Goal: Information Seeking & Learning: Learn about a topic

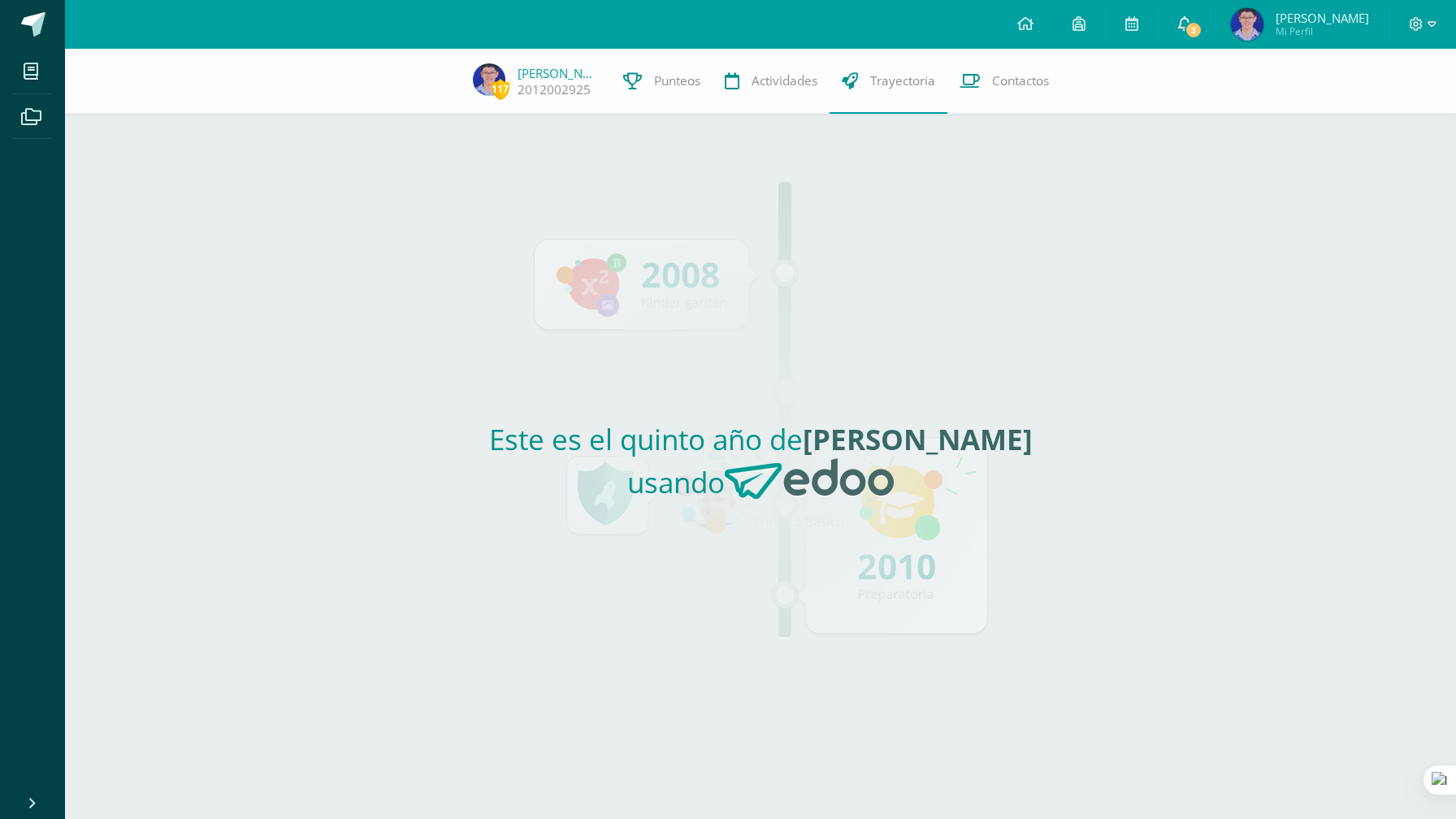
click at [1191, 22] on link "3" at bounding box center [1184, 24] width 52 height 49
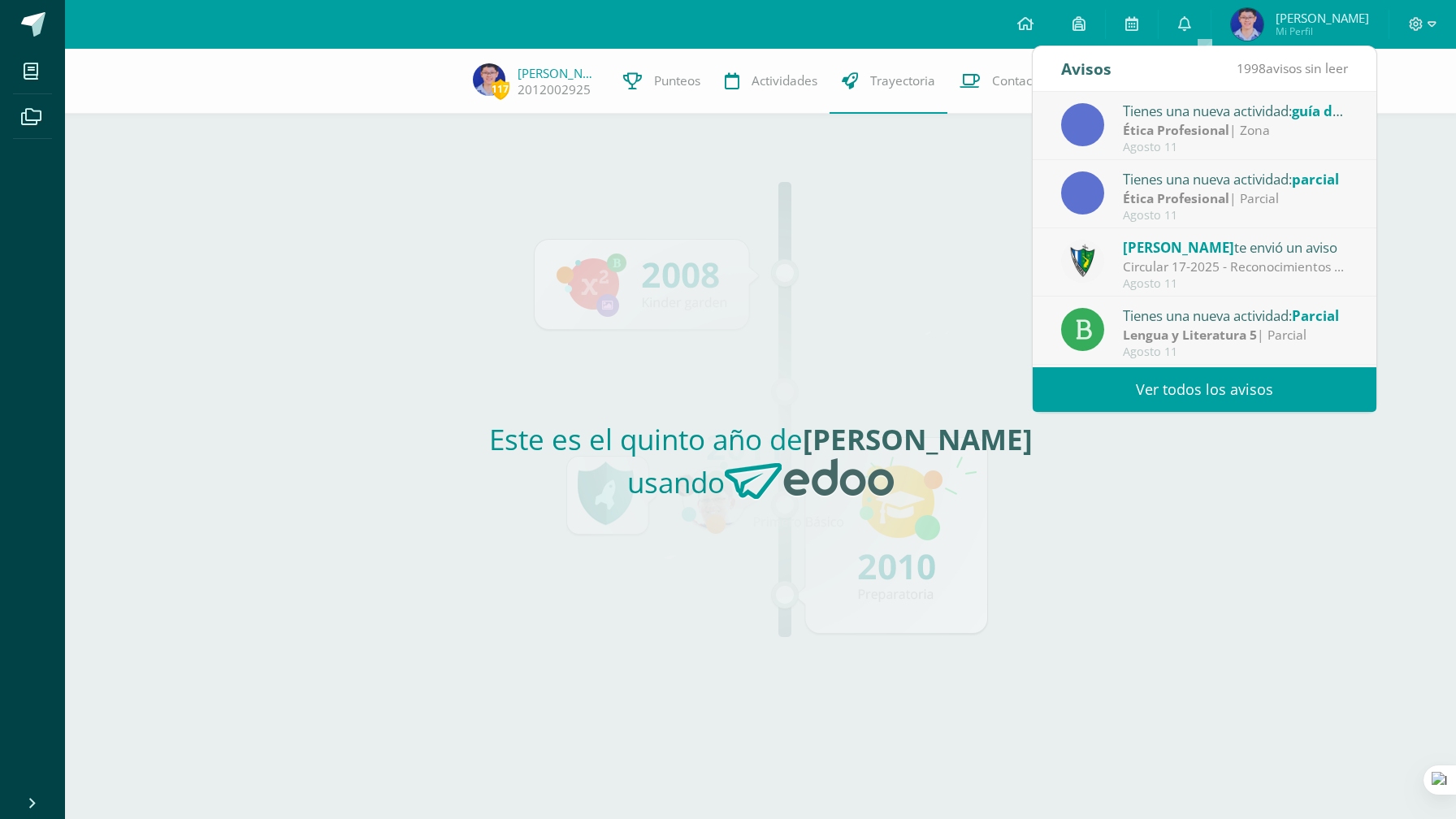
click at [948, 143] on div "Este es el quinto año de [PERSON_NAME] usando" at bounding box center [760, 466] width 748 height 705
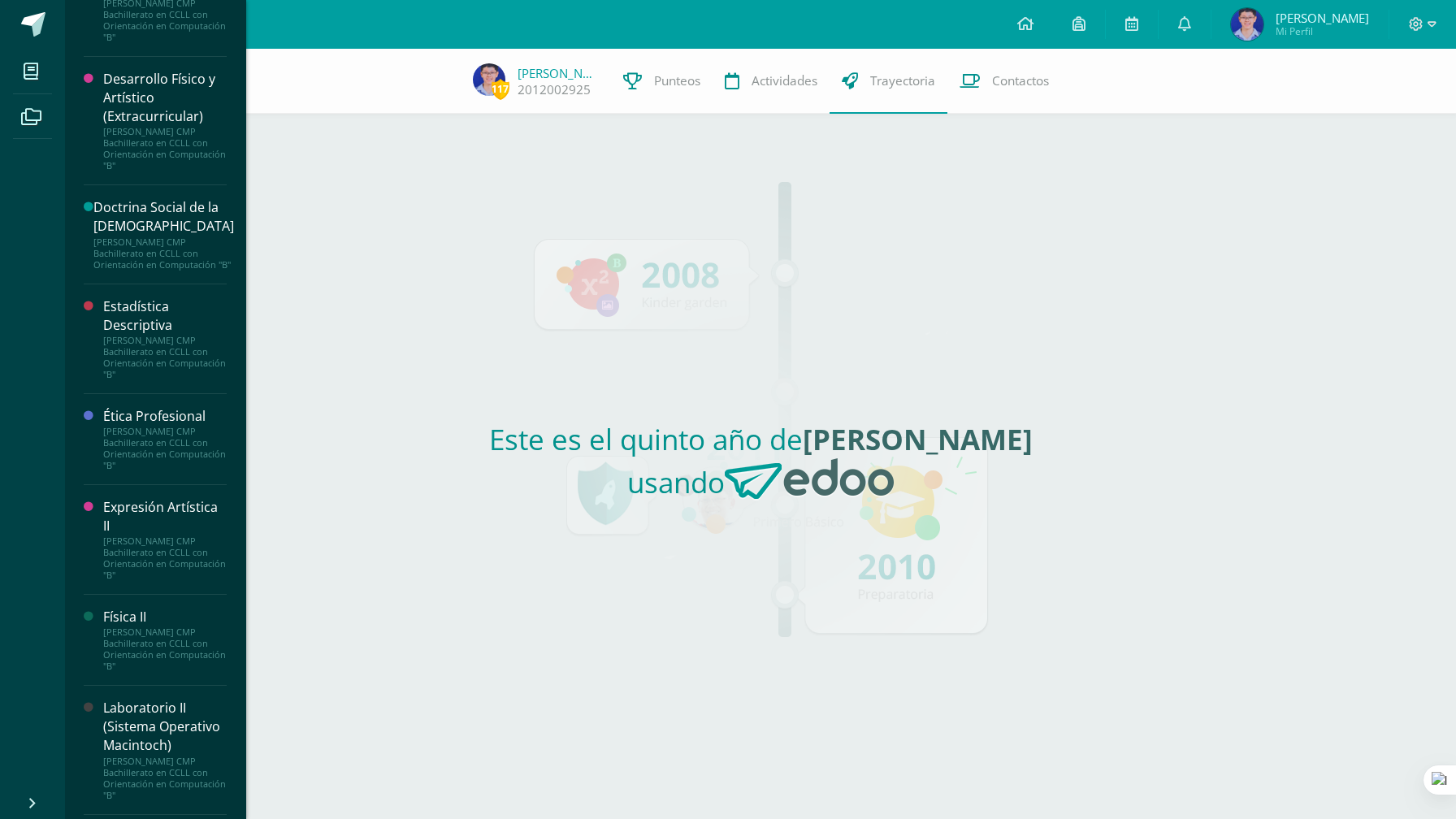
scroll to position [504, 0]
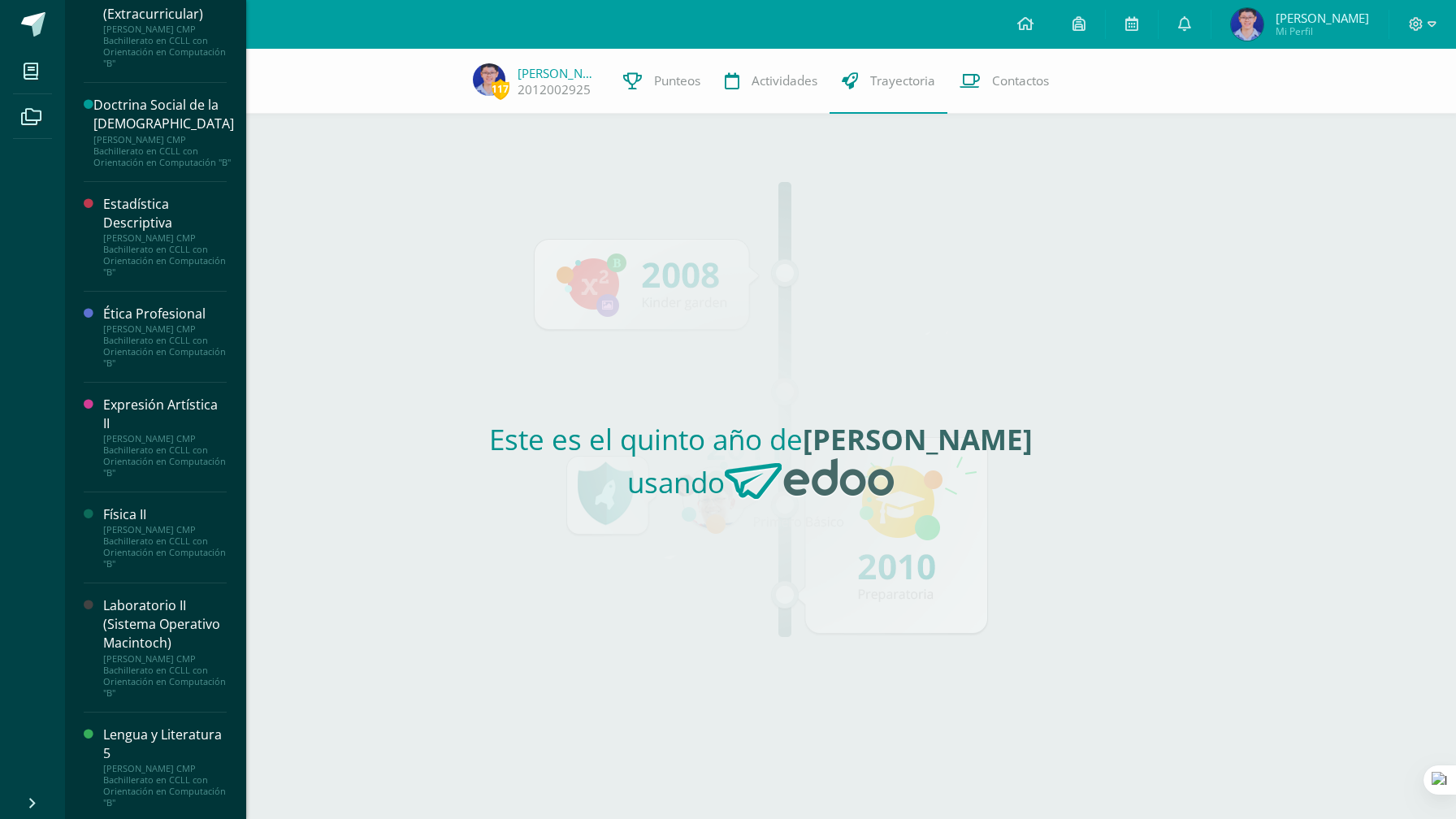
click at [174, 422] on div "Expresión Artística II" at bounding box center [165, 415] width 124 height 38
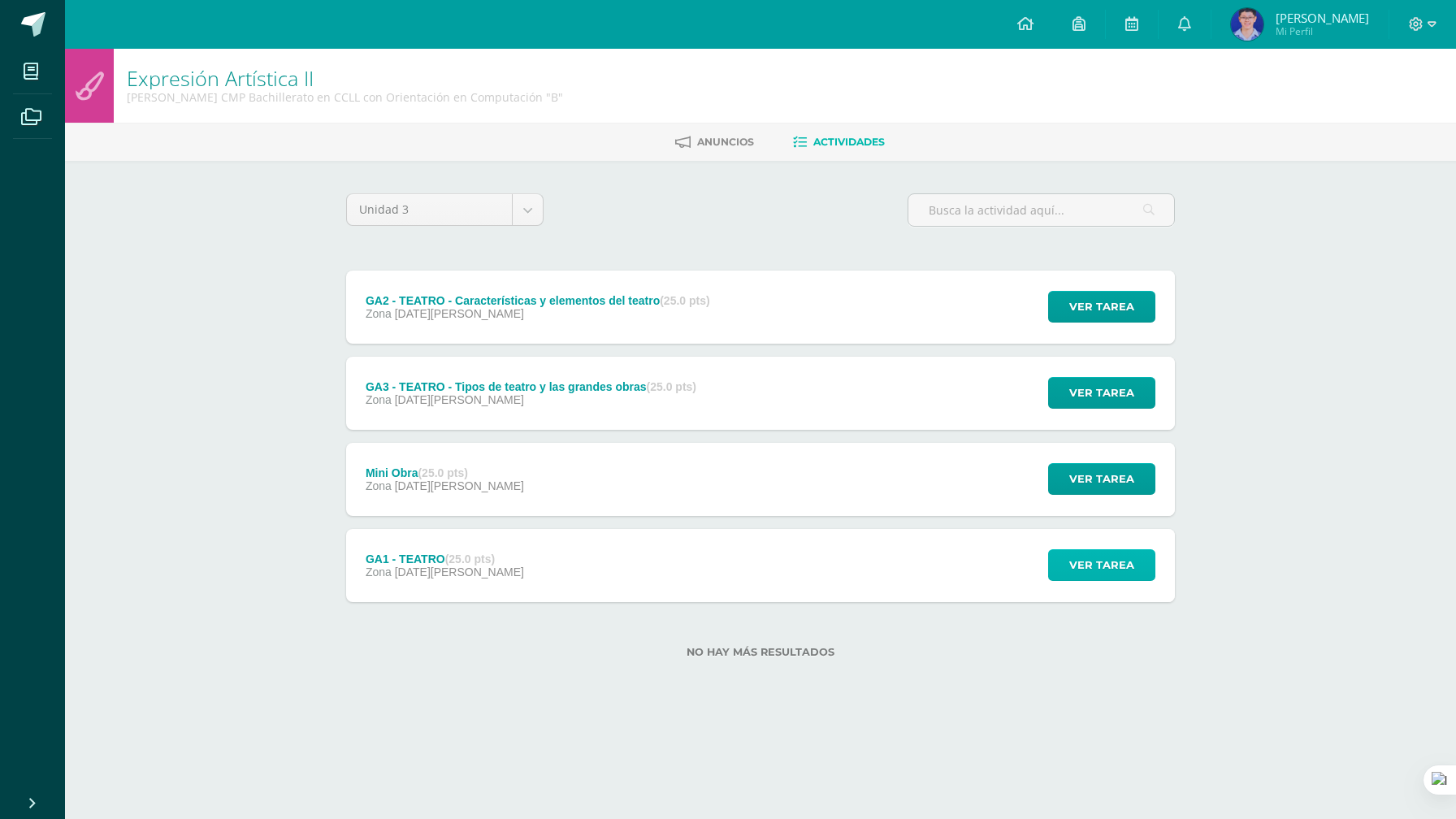
click at [1091, 560] on span "Ver tarea" at bounding box center [1100, 565] width 65 height 30
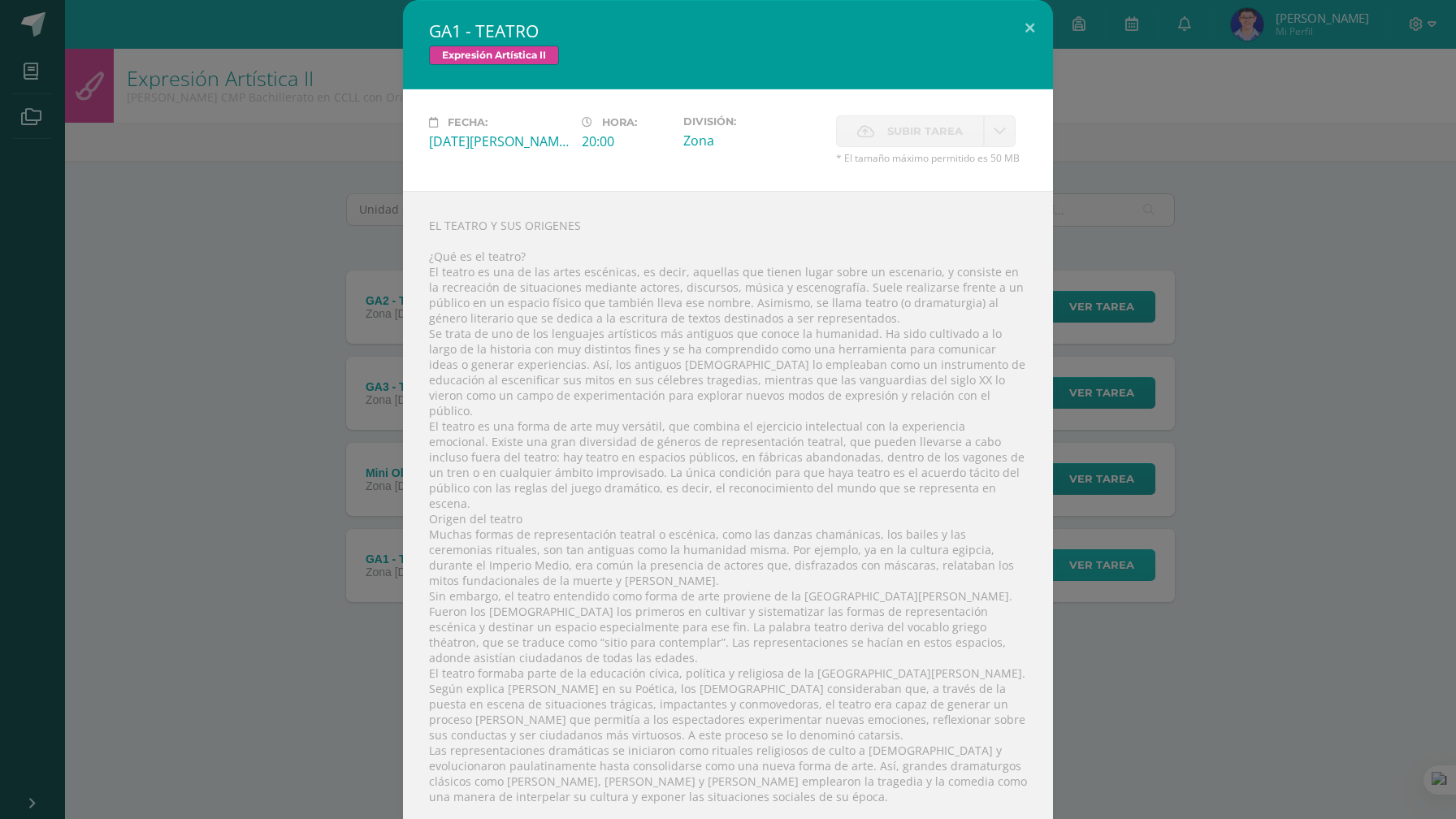
scroll to position [166, 0]
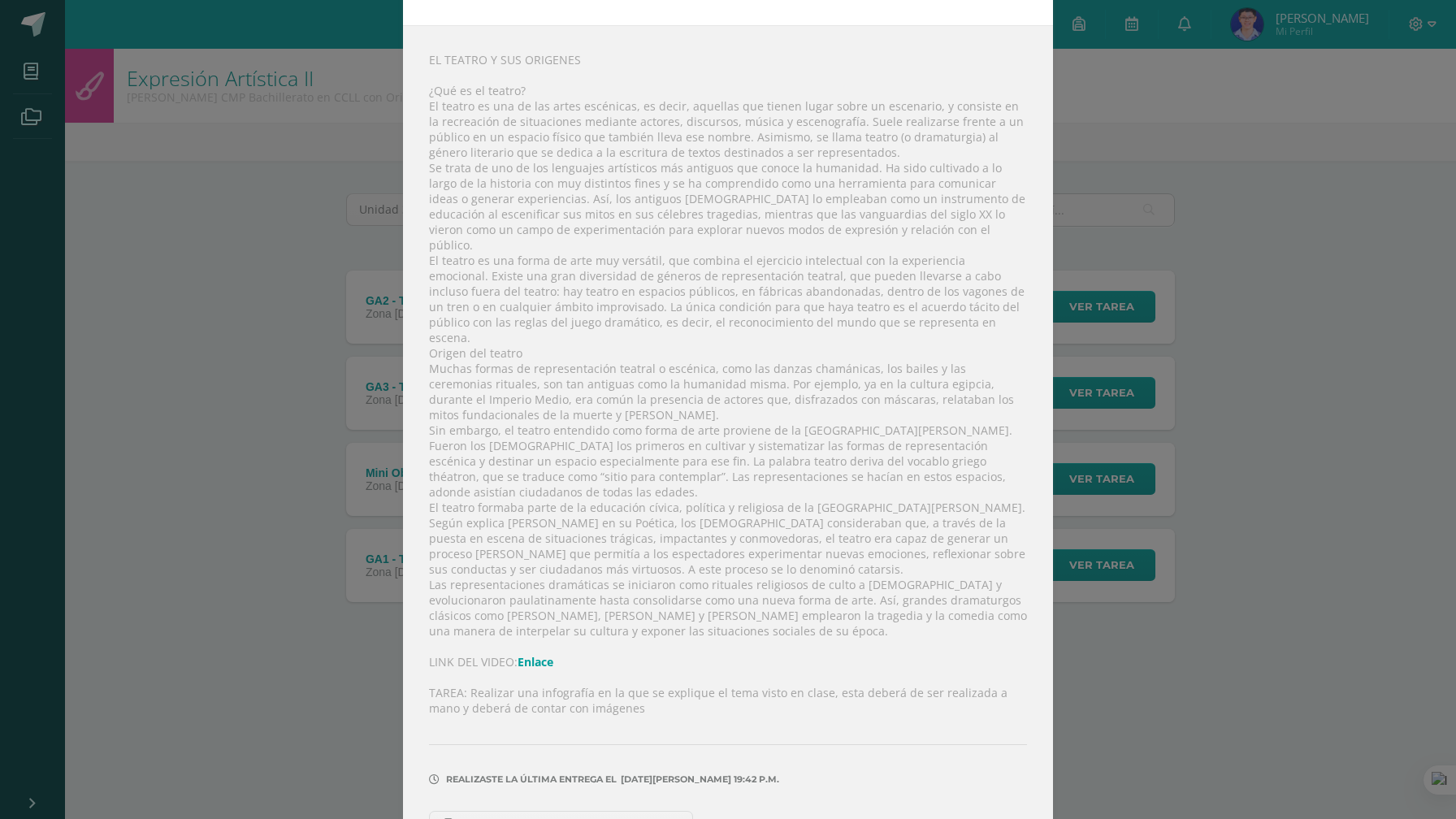
click at [577, 811] on link "Tarea 1 Unidad 3 Expresión Eric Samayoa .pdf 1.53MB" at bounding box center [560, 824] width 264 height 27
click at [1226, 523] on div "GA1 - TEATRO Expresión Artística II Fecha: Miércoles 18 de Junio Hora: 20:00 Di…" at bounding box center [728, 349] width 1443 height 1031
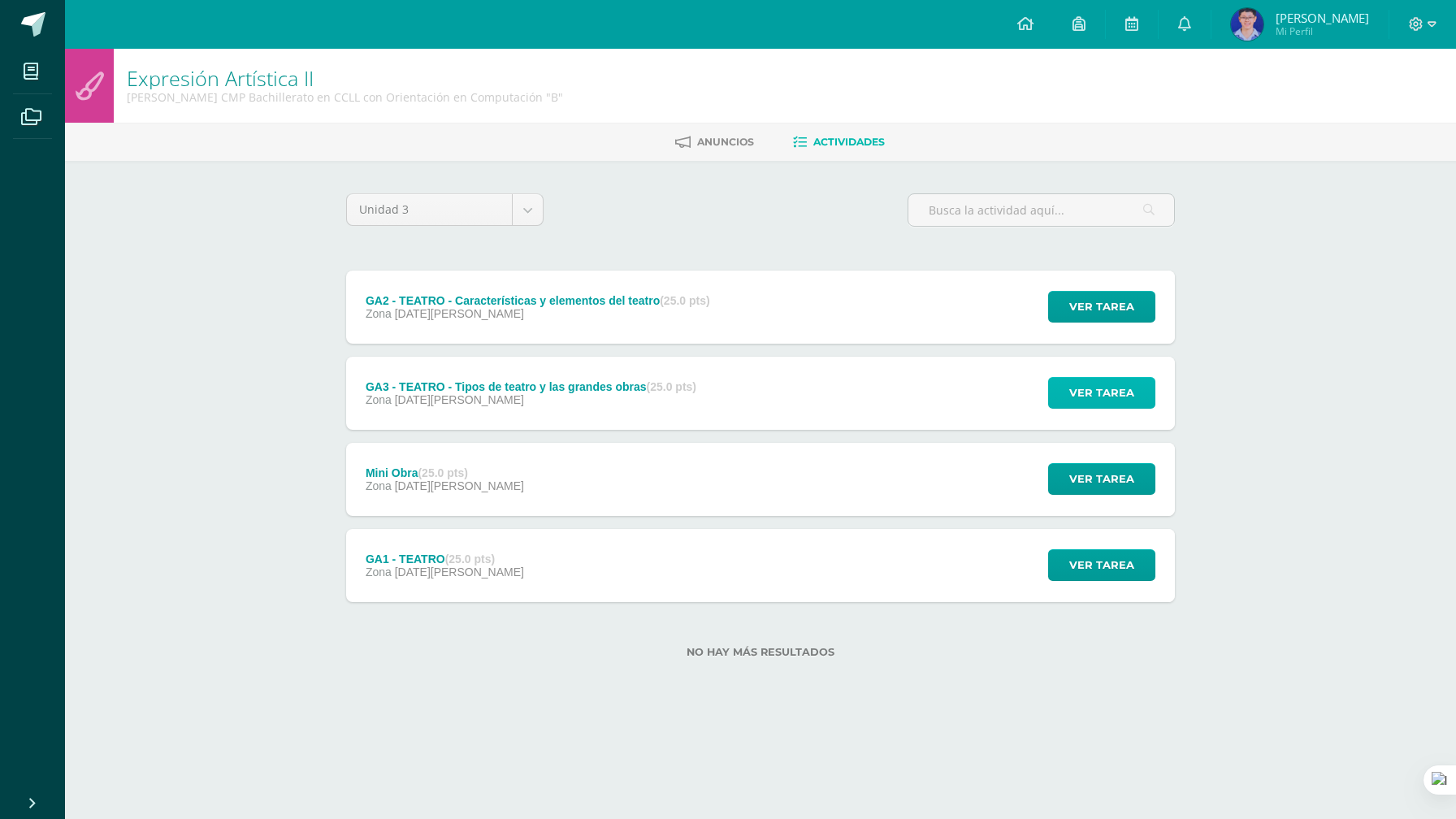
click at [1093, 405] on span "Ver tarea" at bounding box center [1100, 393] width 65 height 30
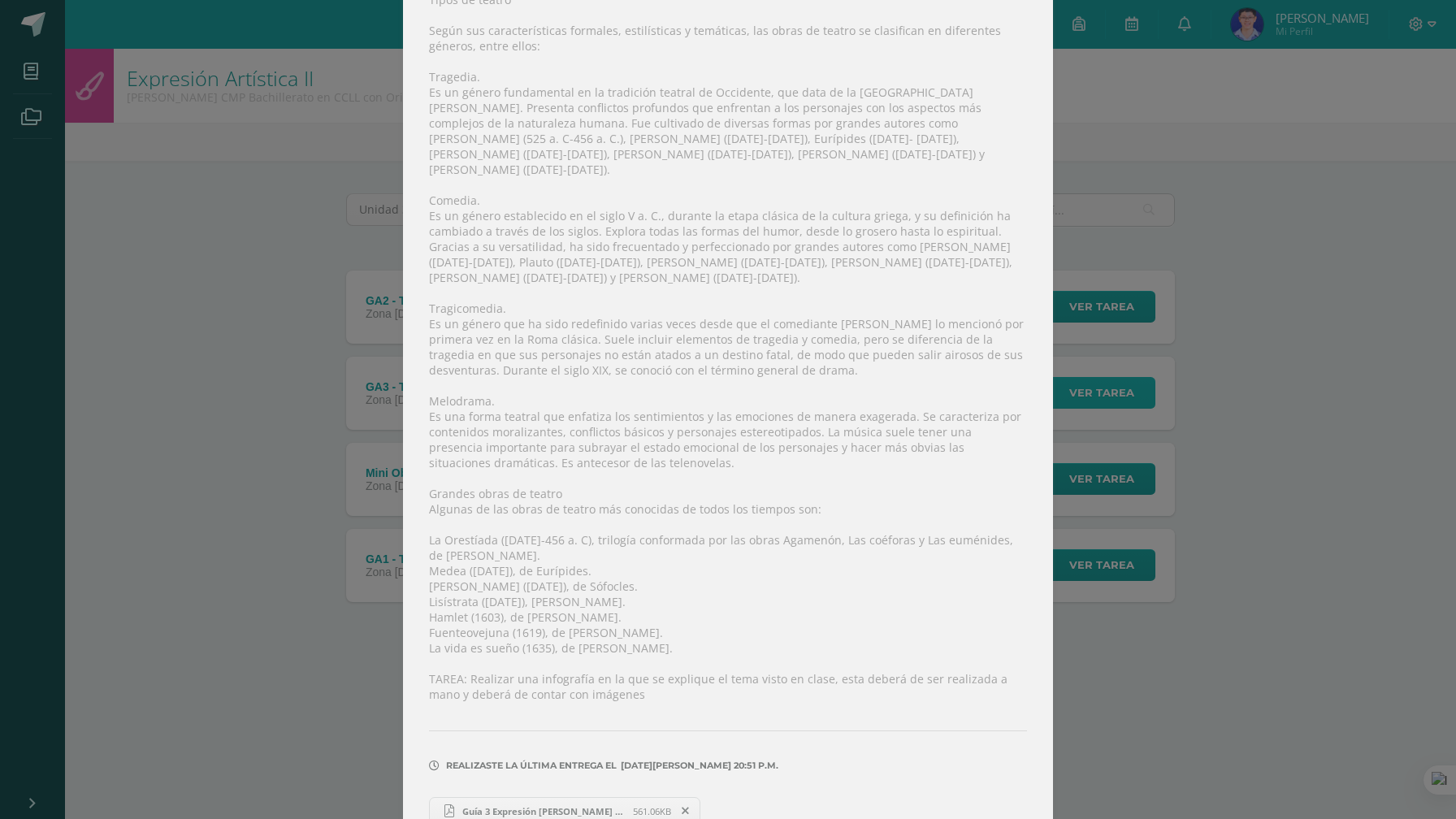
scroll to position [243, 0]
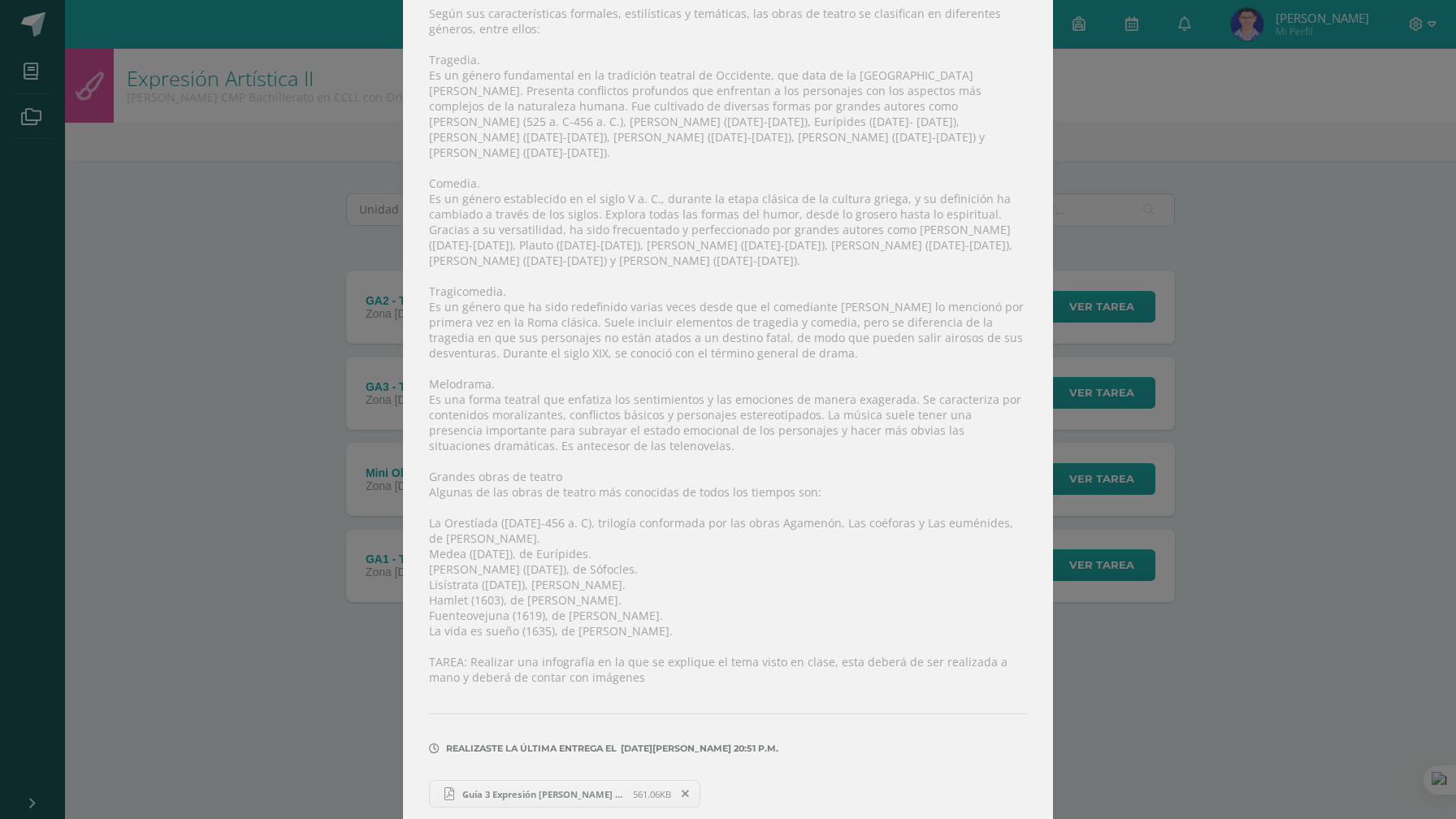
click at [530, 804] on div "Tipos de teatro Según sus características formales, estilísticas y temáticas, l…" at bounding box center [727, 391] width 650 height 887
click at [538, 780] on link "Guía 3 Expresión Eric Samayoa V B 31.pdf 561.06KB" at bounding box center [564, 793] width 271 height 27
click at [1127, 325] on div "GA3 - TEATRO - Tipos de teatro y las grandes obras Expresión Artística II Fecha…" at bounding box center [728, 296] width 1443 height 1077
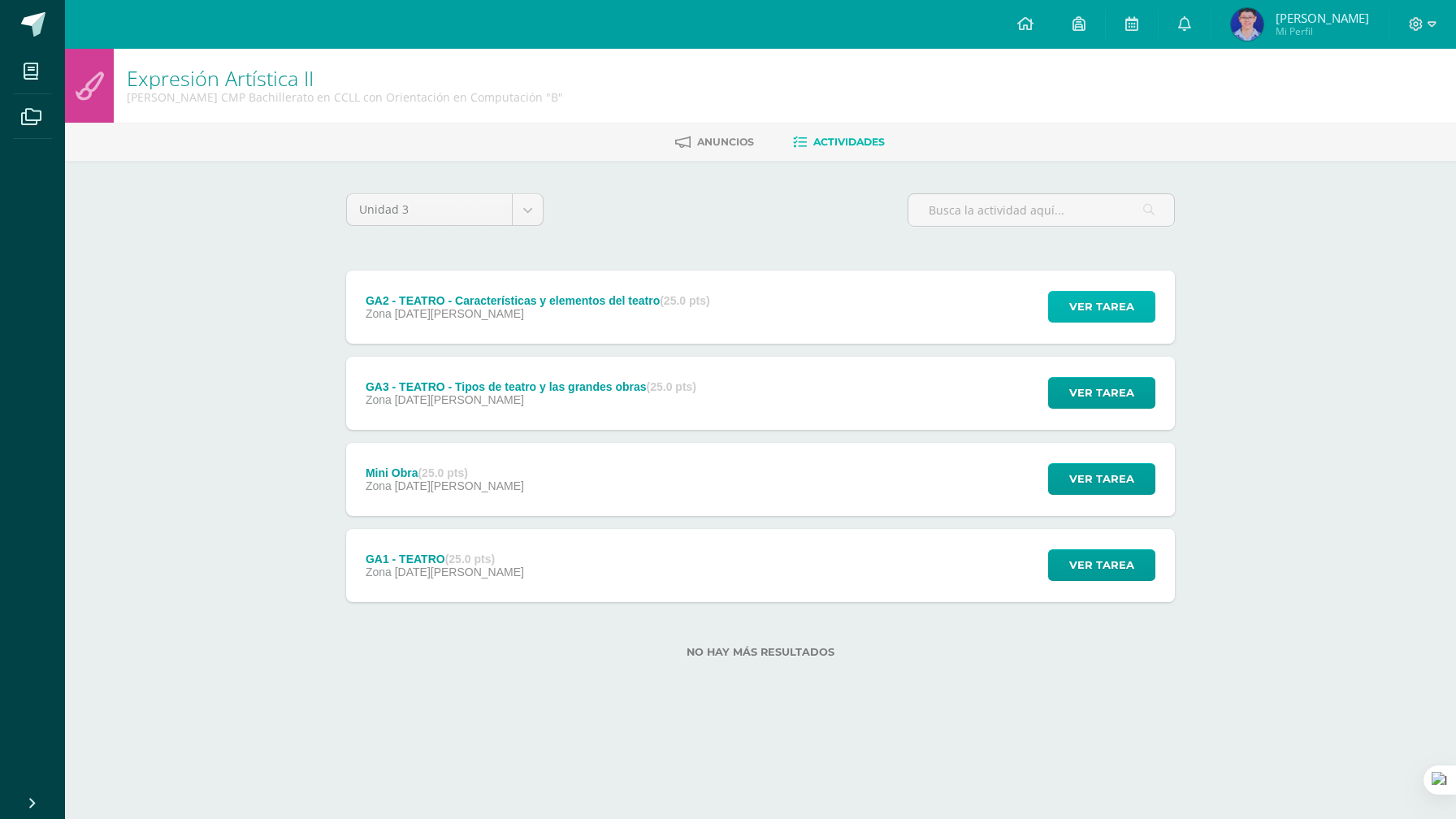
click at [1069, 306] on button "Ver tarea" at bounding box center [1101, 307] width 107 height 32
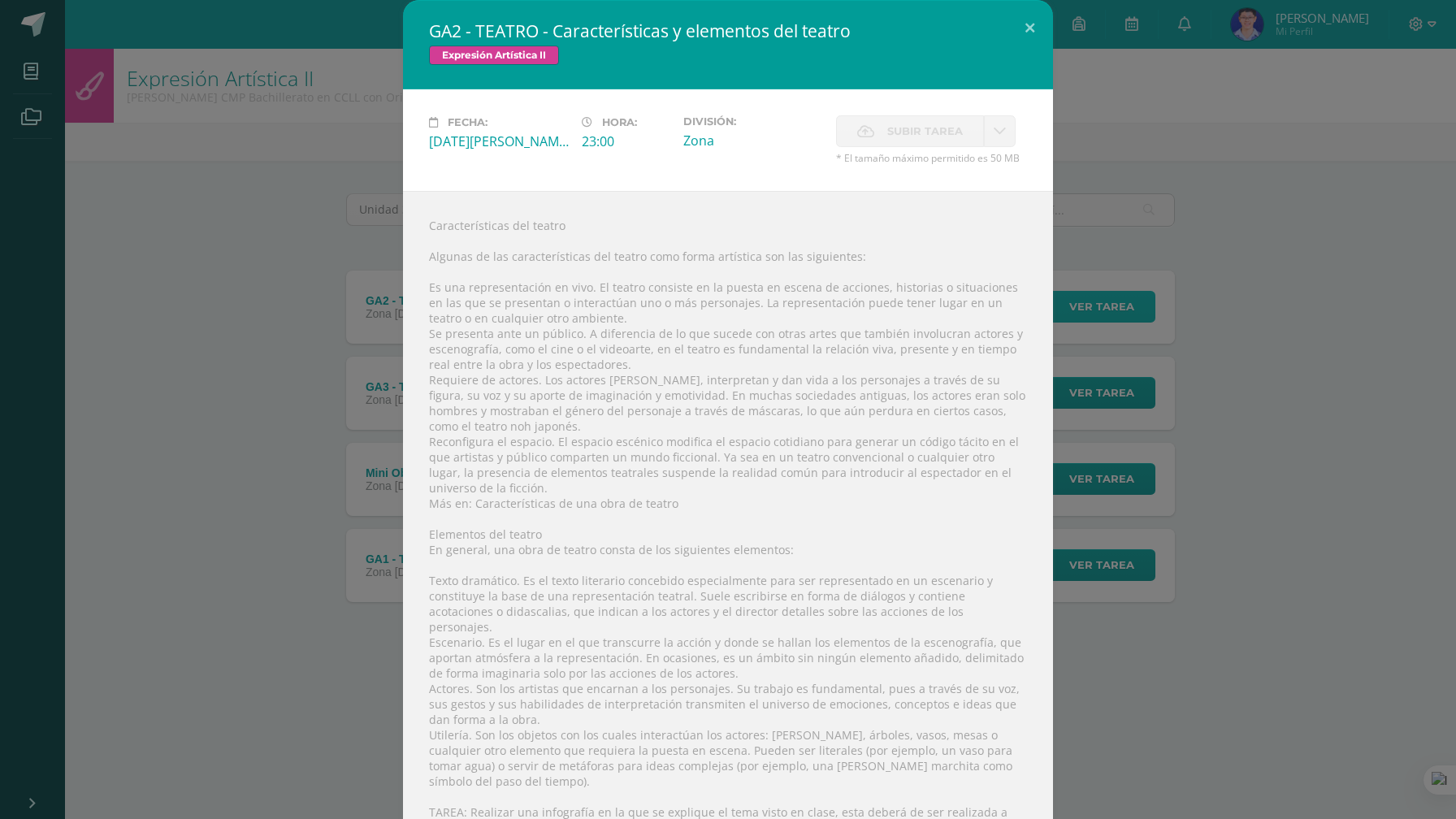
scroll to position [135, 0]
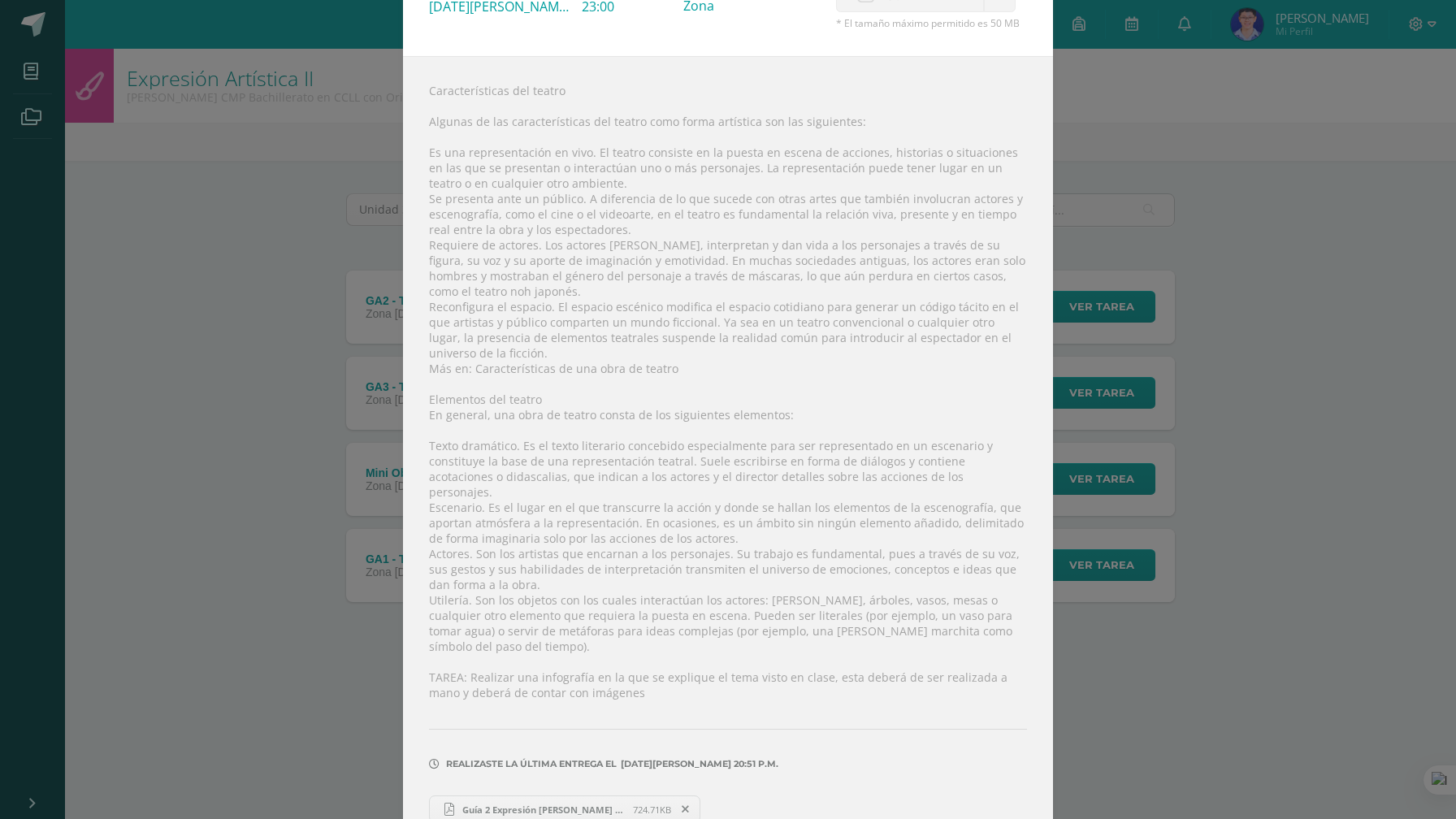
click at [578, 803] on span "Guía 2 Expresión Eric Samayoa V B 31.pdf" at bounding box center [543, 809] width 178 height 12
